Goal: Task Accomplishment & Management: Use online tool/utility

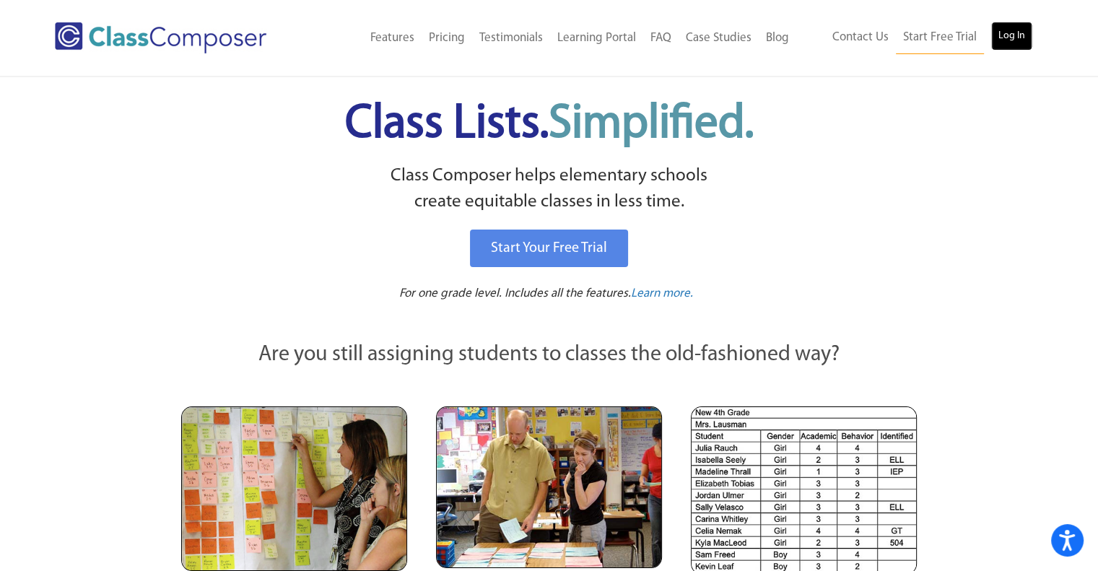
click at [1012, 40] on link "Log In" at bounding box center [1011, 36] width 41 height 29
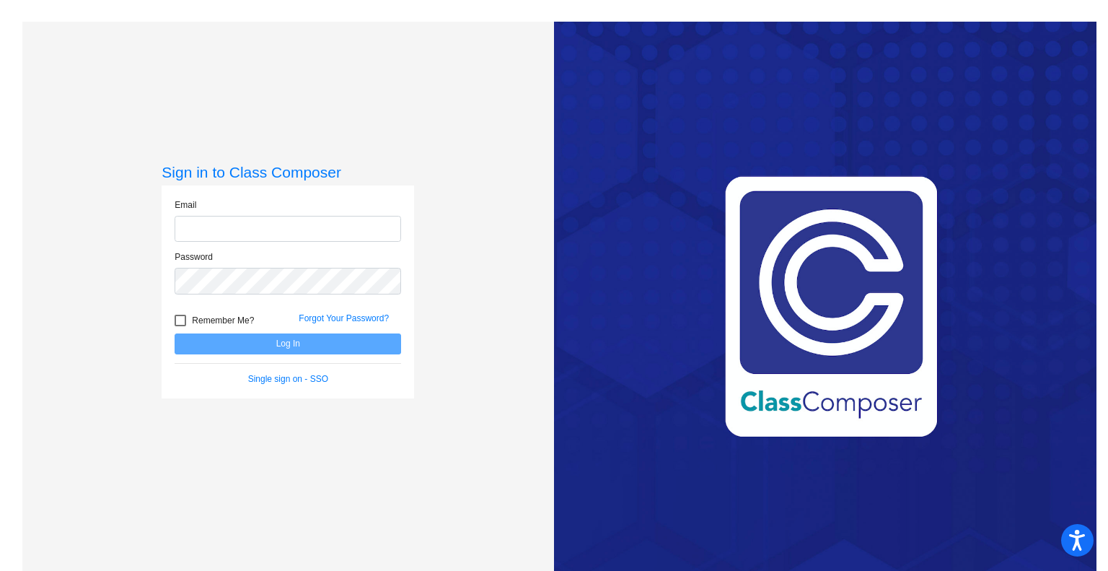
type input "[EMAIL_ADDRESS][DOMAIN_NAME]"
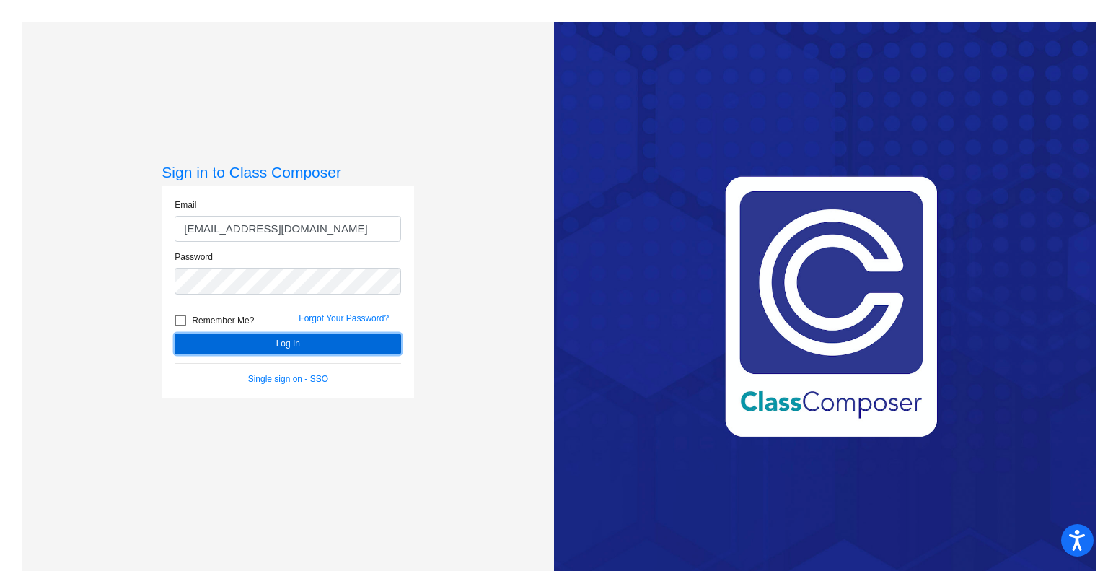
click at [325, 337] on button "Log In" at bounding box center [288, 343] width 227 height 21
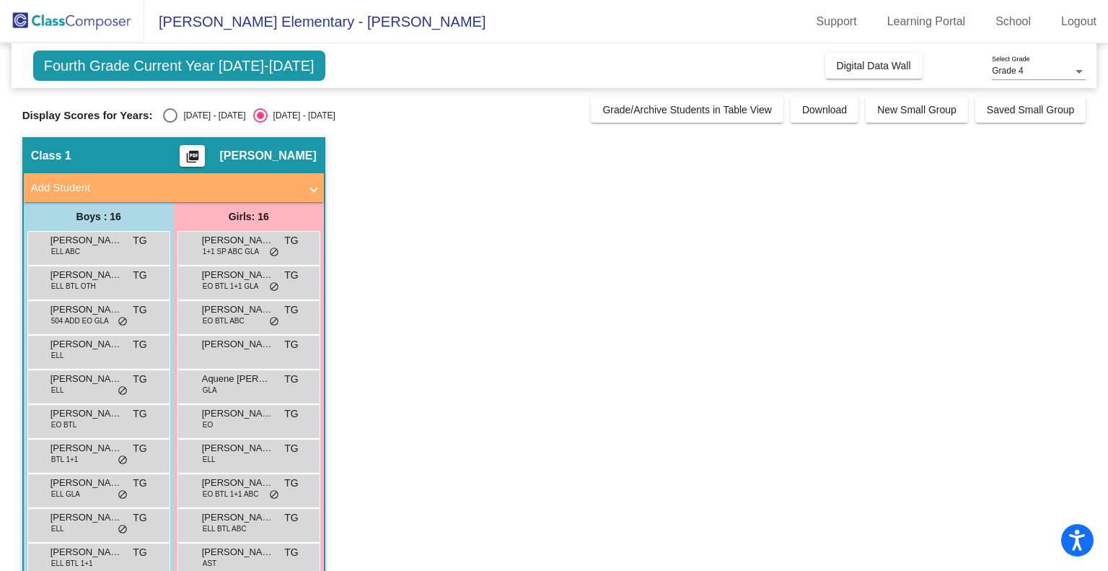
click at [174, 121] on div "Select an option" at bounding box center [170, 115] width 14 height 14
click at [170, 123] on input "2024 - 2025" at bounding box center [170, 123] width 1 height 1
radio input "true"
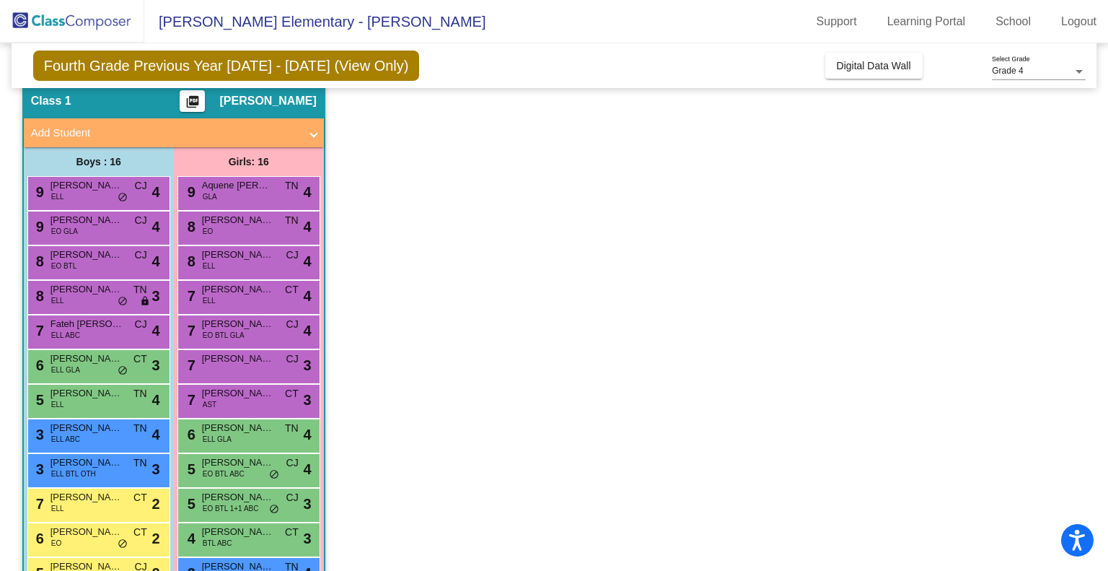
scroll to position [53, 0]
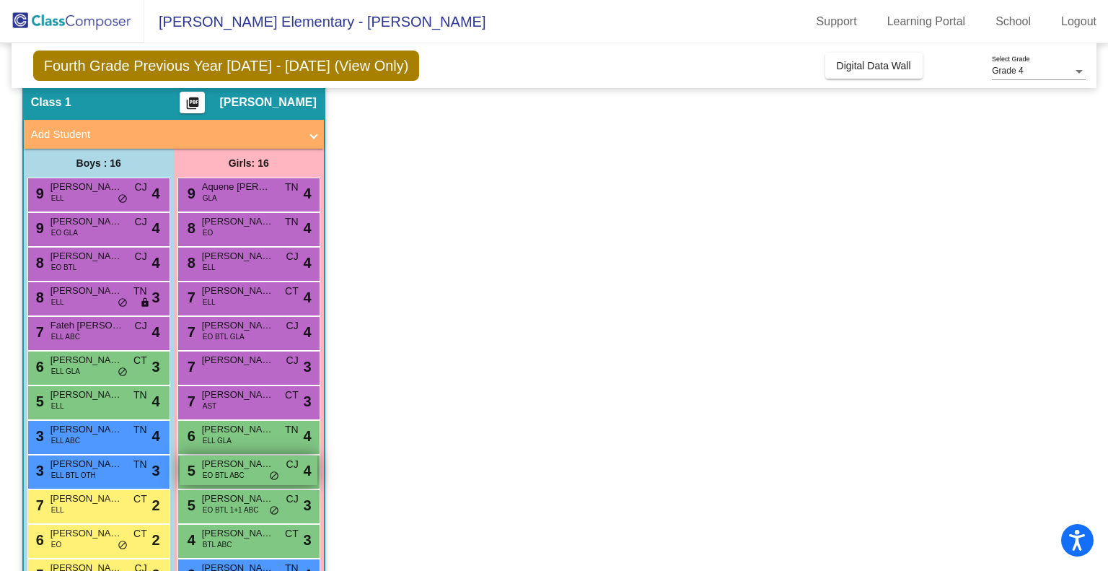
click at [285, 457] on div "5 Alice Owen EO BTL ABC CJ lock do_not_disturb_alt 4" at bounding box center [249, 470] width 138 height 30
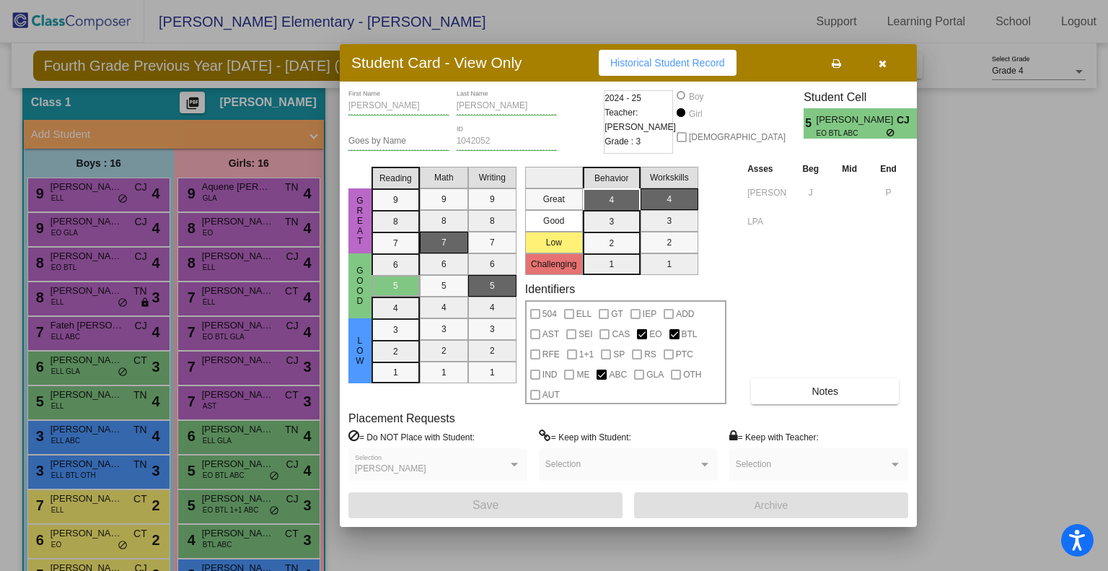
click at [880, 61] on icon "button" at bounding box center [883, 63] width 8 height 10
